Goal: Task Accomplishment & Management: Complete application form

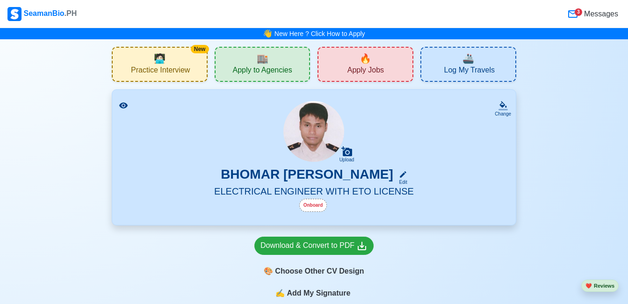
click at [356, 52] on div "🔥 Apply Jobs" at bounding box center [366, 64] width 96 height 35
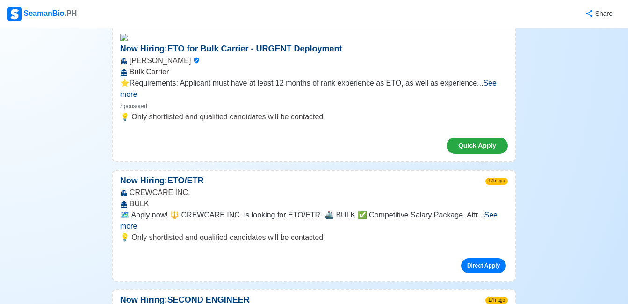
scroll to position [443, 0]
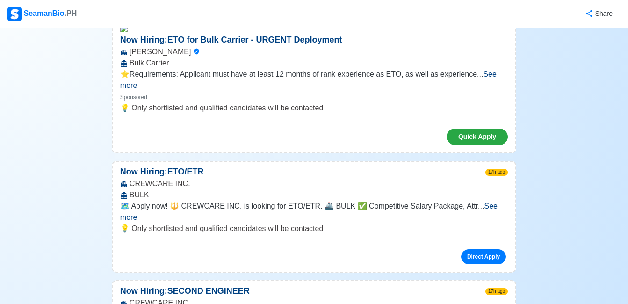
drag, startPoint x: 625, startPoint y: 214, endPoint x: 619, endPoint y: 131, distance: 83.0
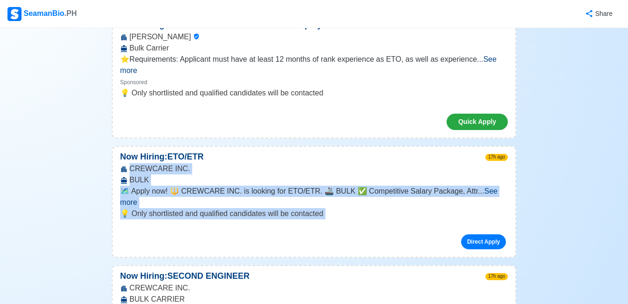
scroll to position [468, 0]
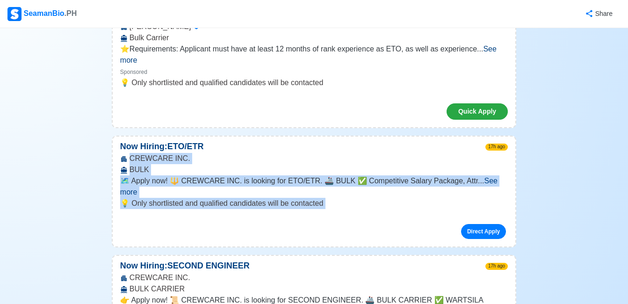
click at [488, 177] on span "See more" at bounding box center [309, 186] width 378 height 19
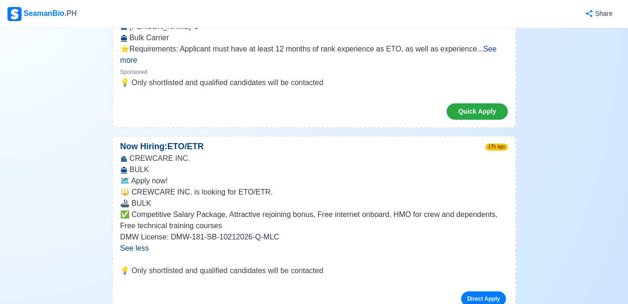
scroll to position [734, 0]
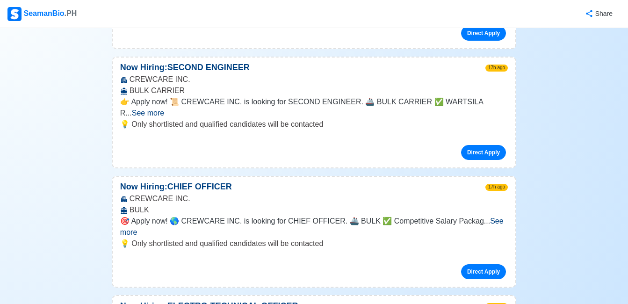
click at [164, 109] on span "See more" at bounding box center [148, 113] width 32 height 8
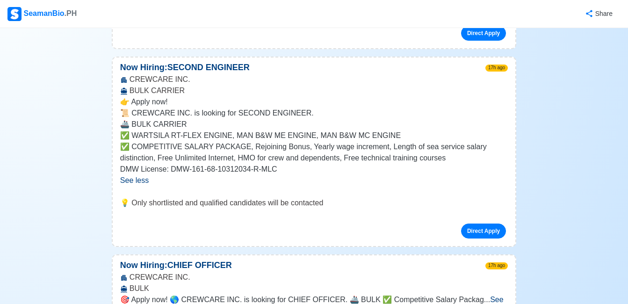
click at [494, 296] on span "See more" at bounding box center [312, 305] width 384 height 19
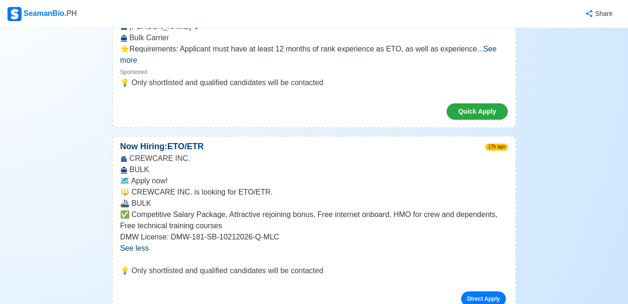
scroll to position [114, 0]
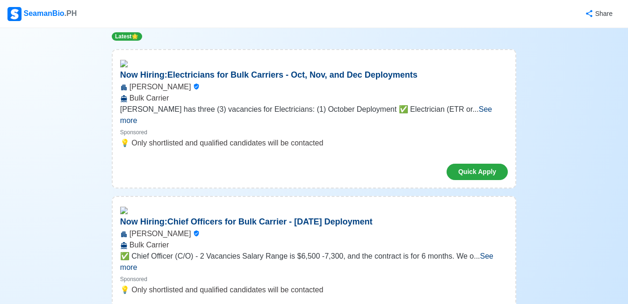
click at [481, 108] on span "See more" at bounding box center [306, 114] width 372 height 19
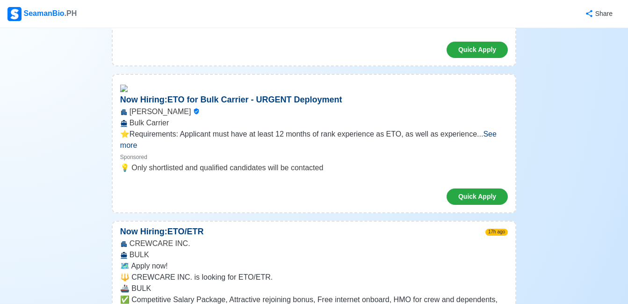
scroll to position [842, 0]
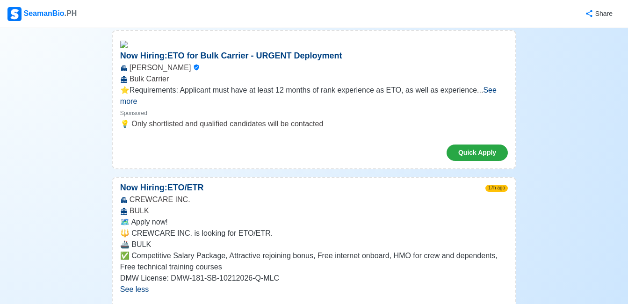
click at [497, 86] on span "See more" at bounding box center [308, 95] width 377 height 19
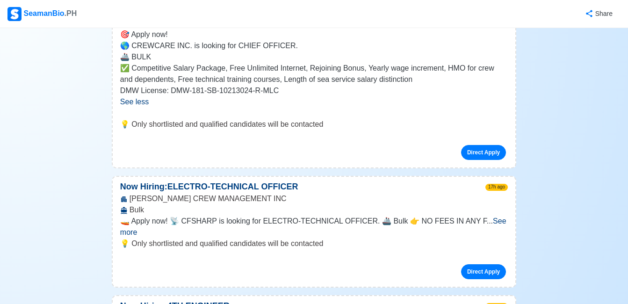
scroll to position [1684, 0]
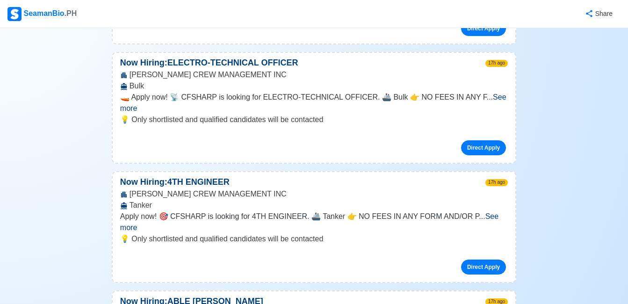
click at [495, 93] on span "See more" at bounding box center [313, 102] width 386 height 19
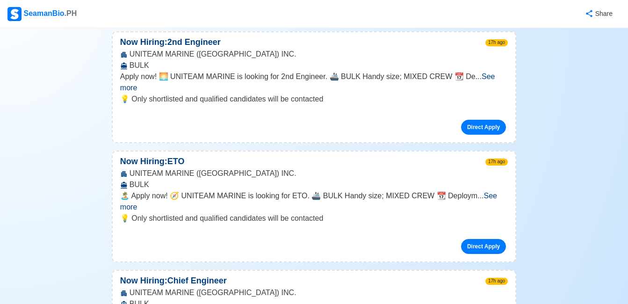
scroll to position [2264, 0]
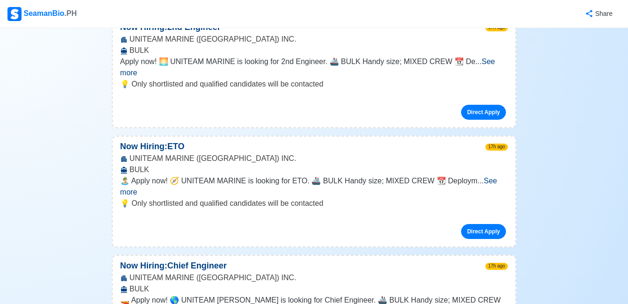
click at [491, 177] on span "See more" at bounding box center [308, 186] width 377 height 19
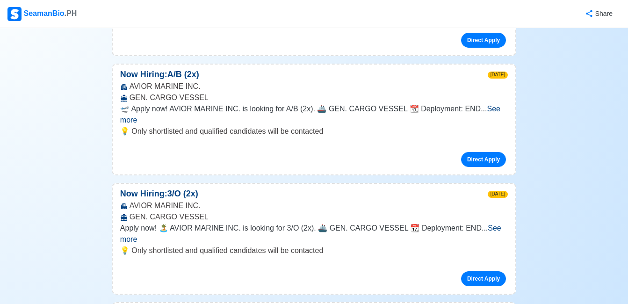
scroll to position [0, 0]
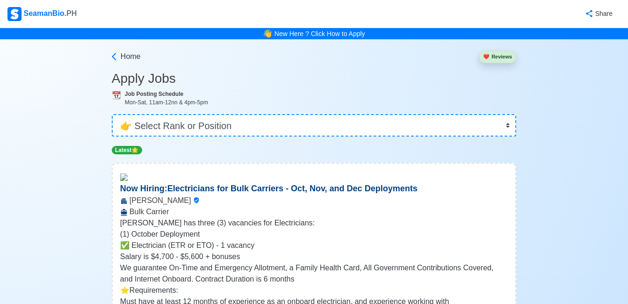
click at [133, 63] on div "Home" at bounding box center [126, 55] width 29 height 22
click at [136, 58] on span "Home" at bounding box center [131, 56] width 20 height 11
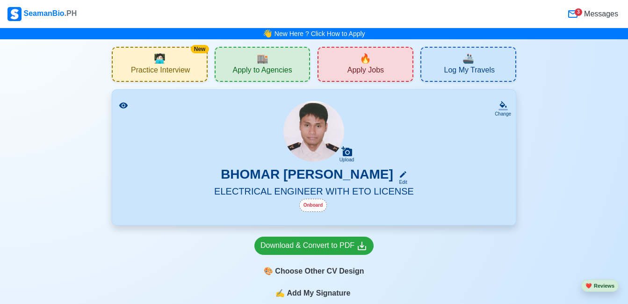
click at [361, 61] on span "🔥" at bounding box center [366, 58] width 12 height 14
